Goal: Transaction & Acquisition: Purchase product/service

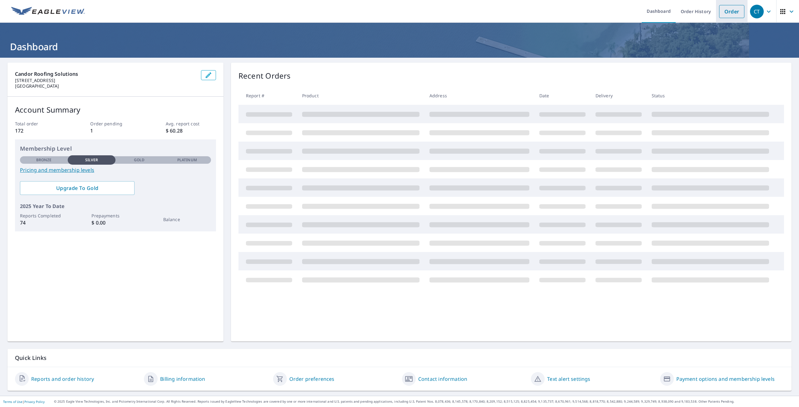
click at [722, 9] on link "Order" at bounding box center [731, 11] width 25 height 13
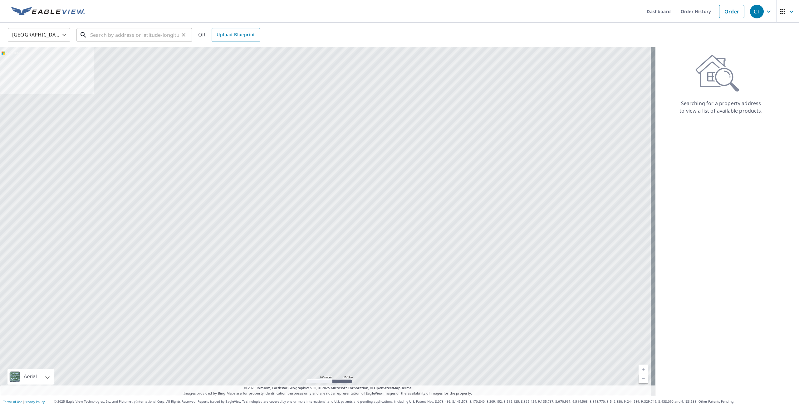
click at [140, 35] on input "text" at bounding box center [134, 34] width 89 height 17
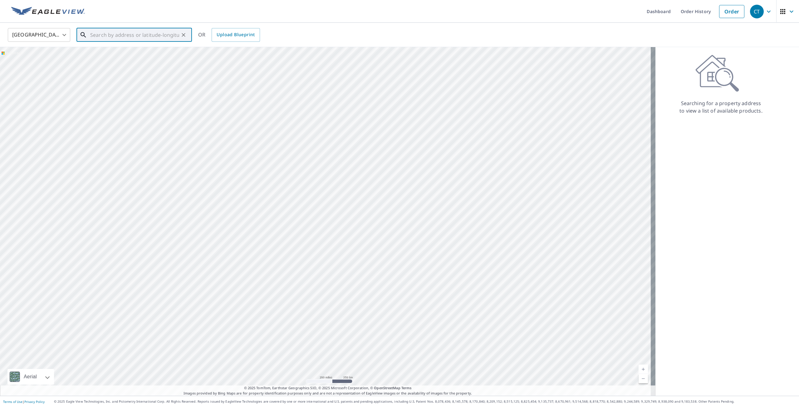
paste input "[GEOGRAPHIC_DATA]"
type input "[GEOGRAPHIC_DATA] [GEOGRAPHIC_DATA]"
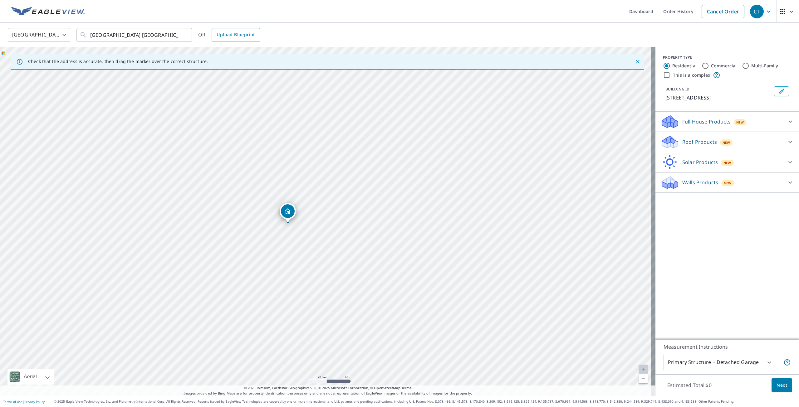
click at [698, 146] on p "Roof Products" at bounding box center [699, 141] width 35 height 7
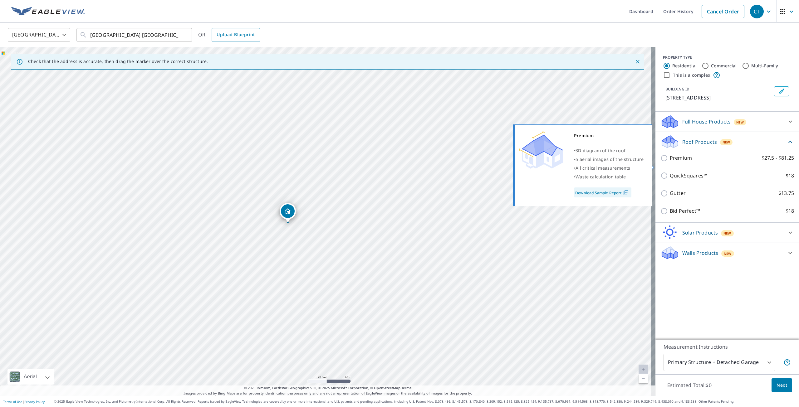
click at [661, 162] on input "Premium $27.5 - $81.25" at bounding box center [664, 158] width 9 height 7
checkbox input "true"
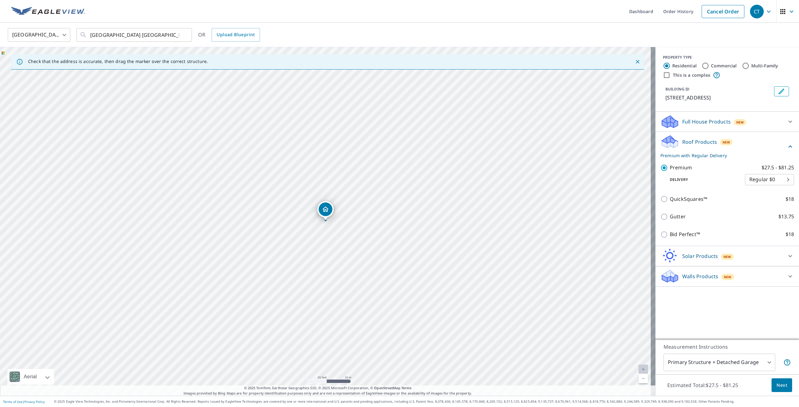
click at [775, 380] on button "Next" at bounding box center [782, 386] width 21 height 14
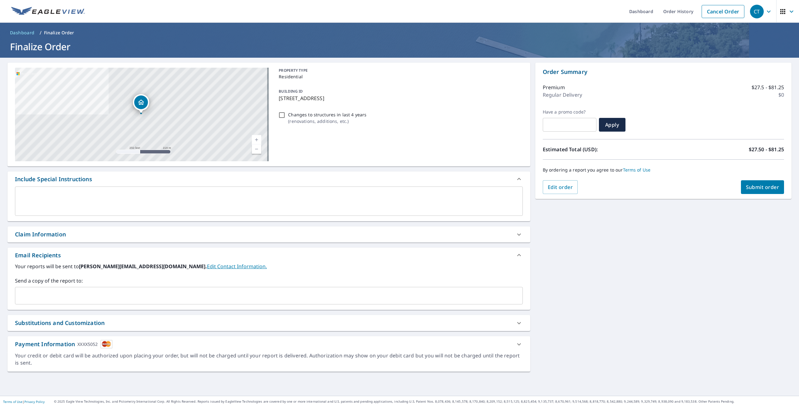
click at [759, 185] on span "Submit order" at bounding box center [762, 187] width 33 height 7
